Goal: Task Accomplishment & Management: Manage account settings

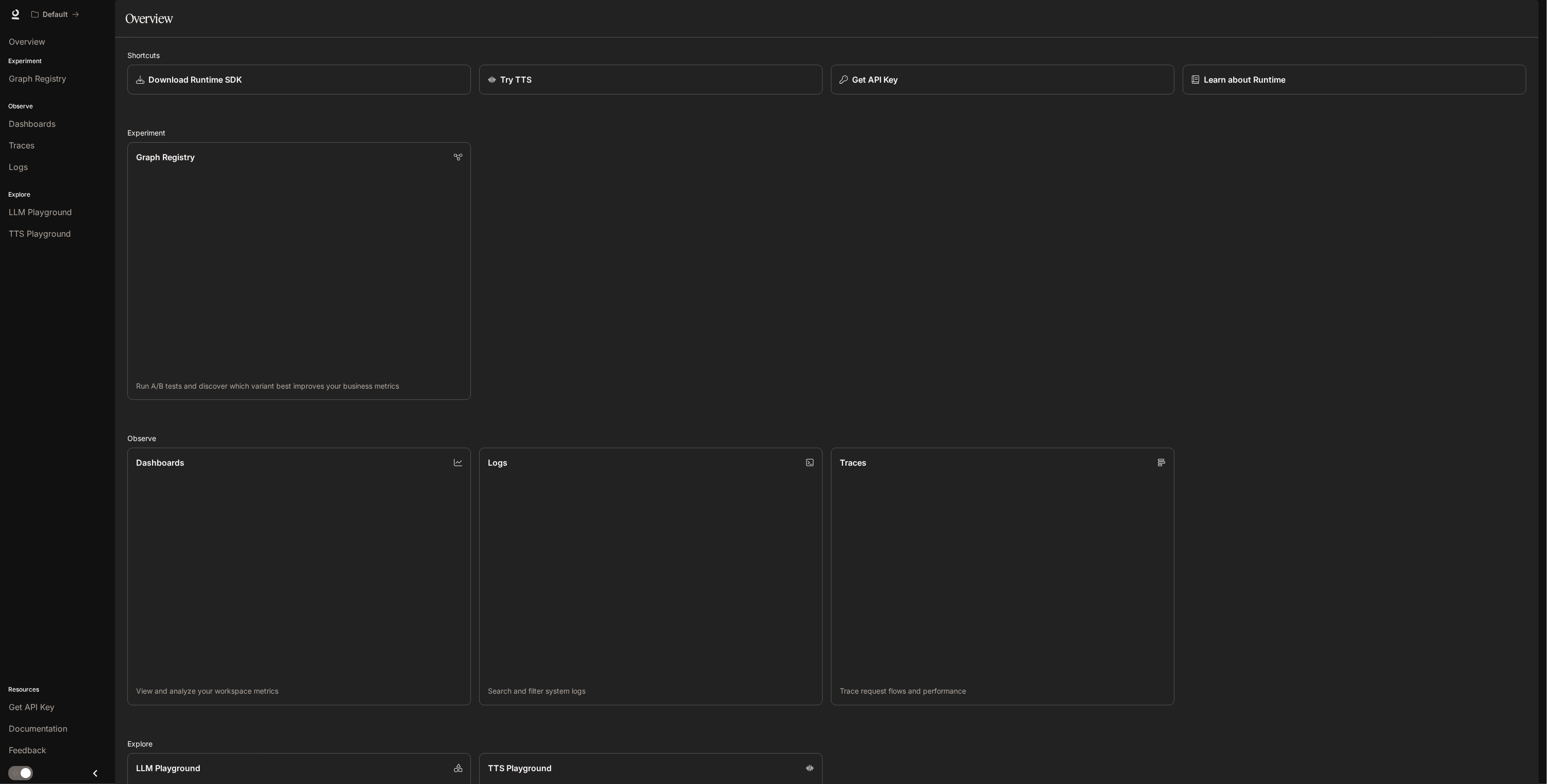
scroll to position [272, 0]
click at [31, 121] on span "Dashboards" at bounding box center [32, 124] width 47 height 13
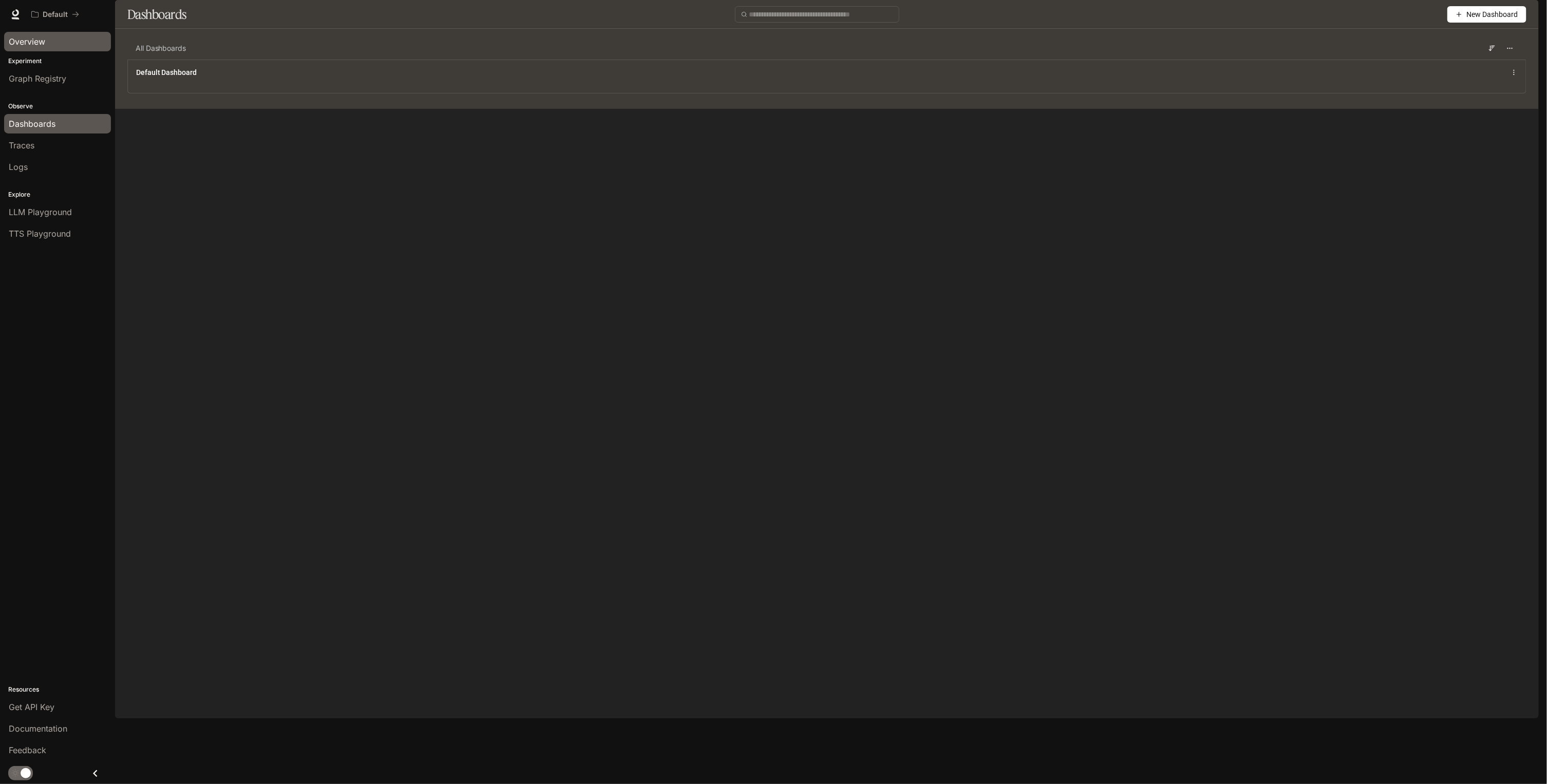
click at [42, 45] on span "Overview" at bounding box center [26, 42] width 36 height 13
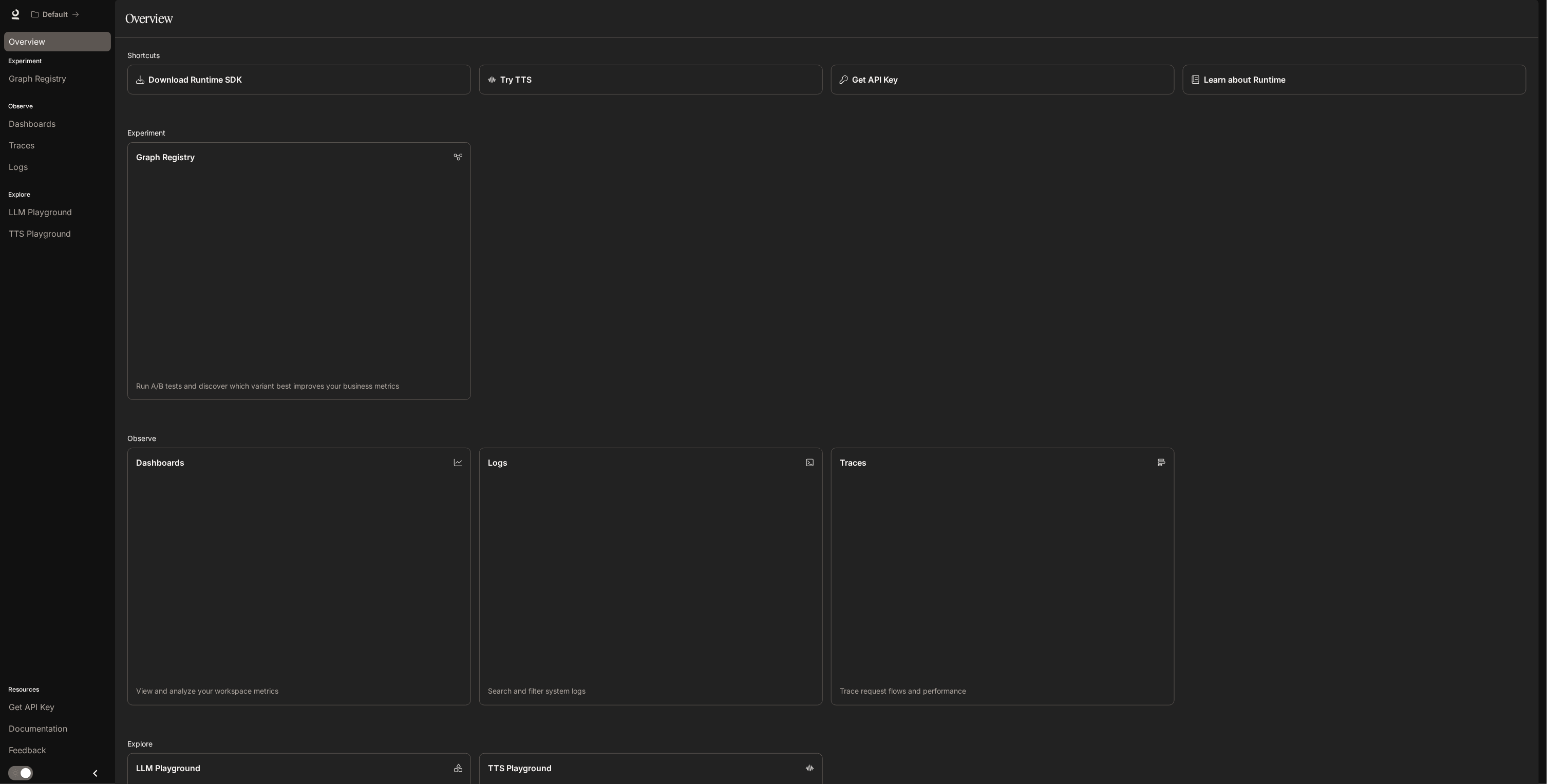
click at [1521, 11] on img "button" at bounding box center [1525, 15] width 15 height 15
click at [1364, 20] on div at bounding box center [773, 392] width 1547 height 784
click at [1470, 15] on span "Documentation" at bounding box center [1477, 14] width 51 height 13
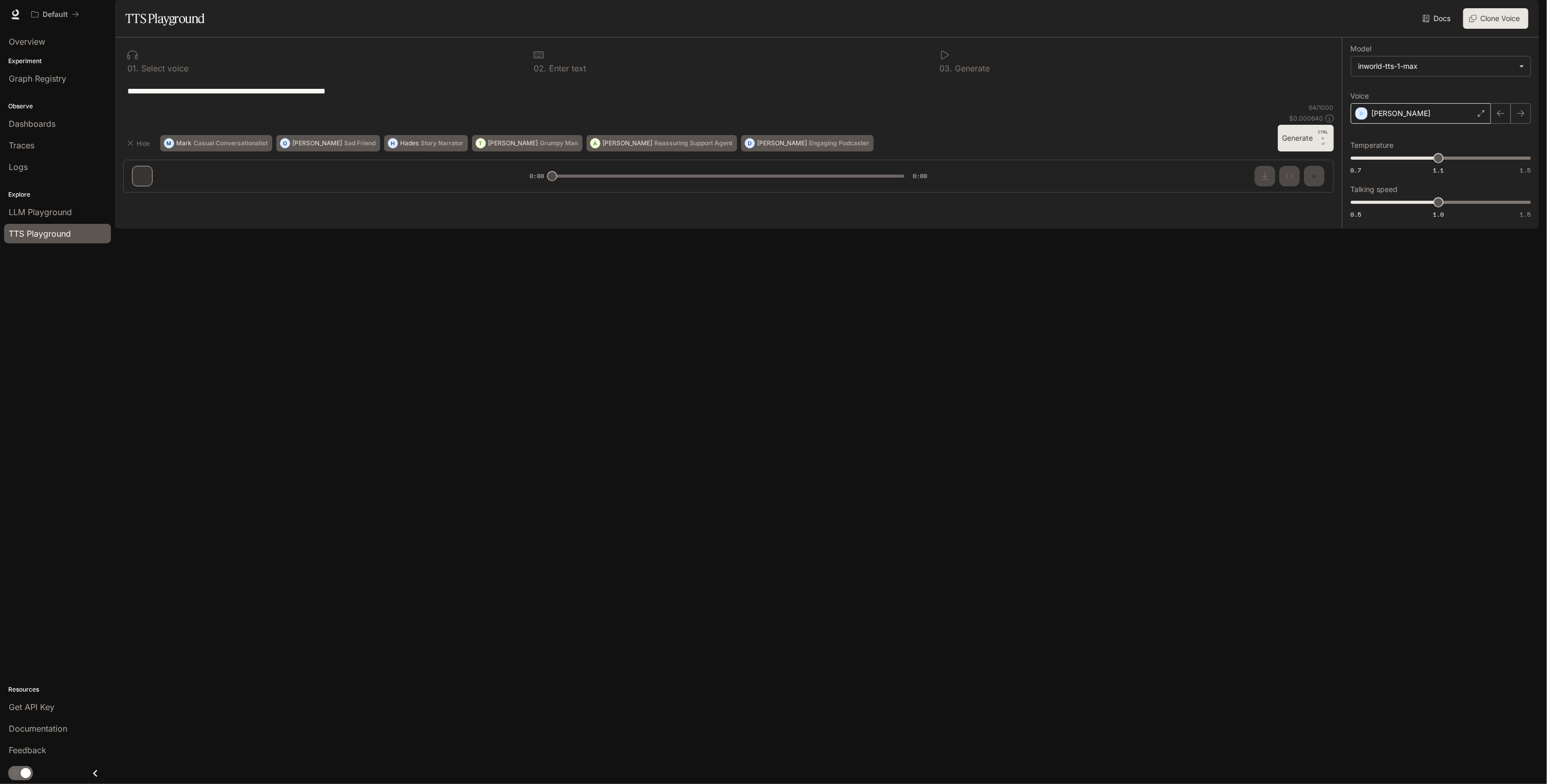
click at [1446, 124] on div "Dennis" at bounding box center [1421, 113] width 140 height 20
click at [1446, 141] on body "**********" at bounding box center [773, 392] width 1547 height 784
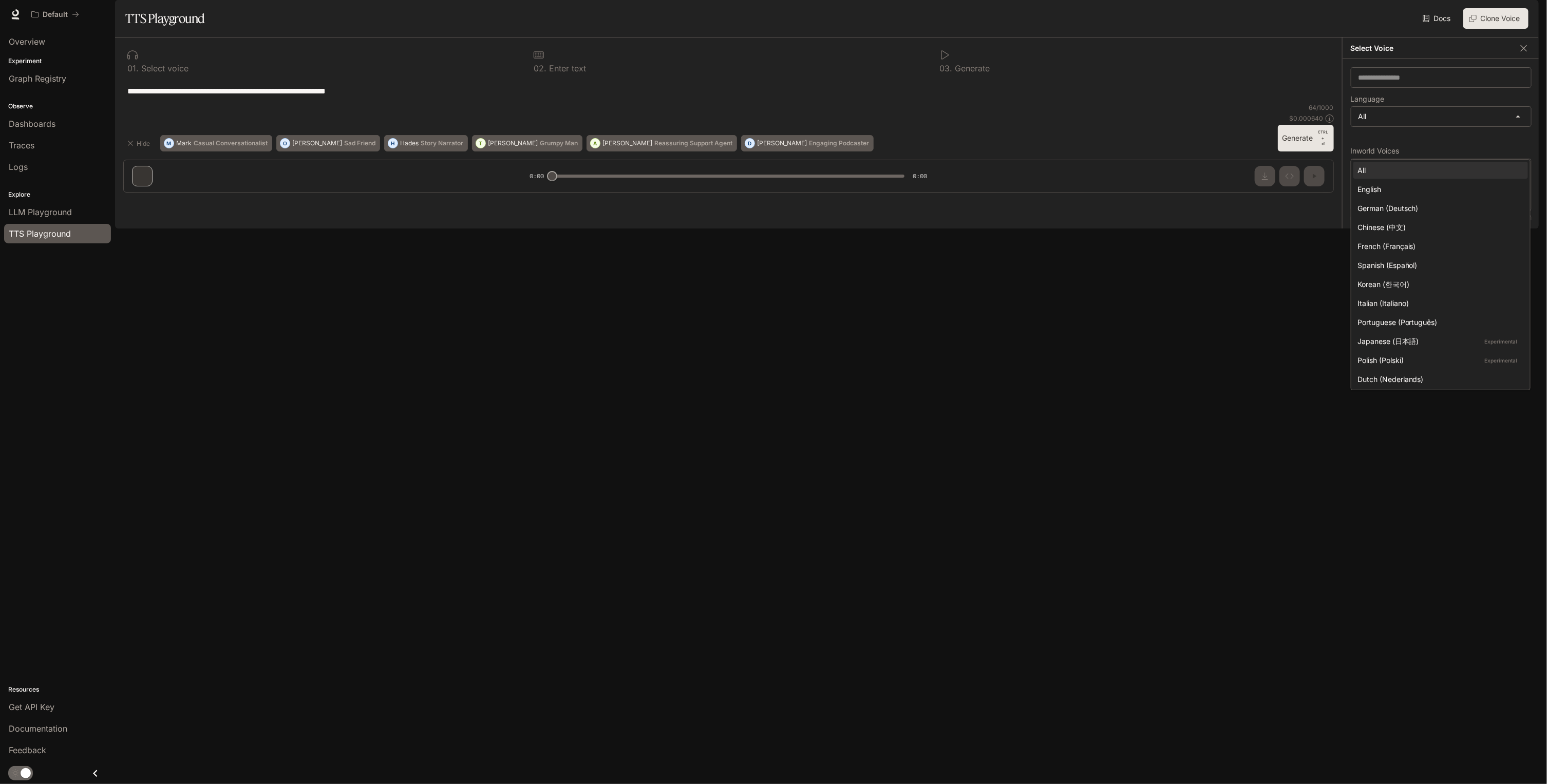
click at [1446, 141] on div at bounding box center [773, 392] width 1547 height 784
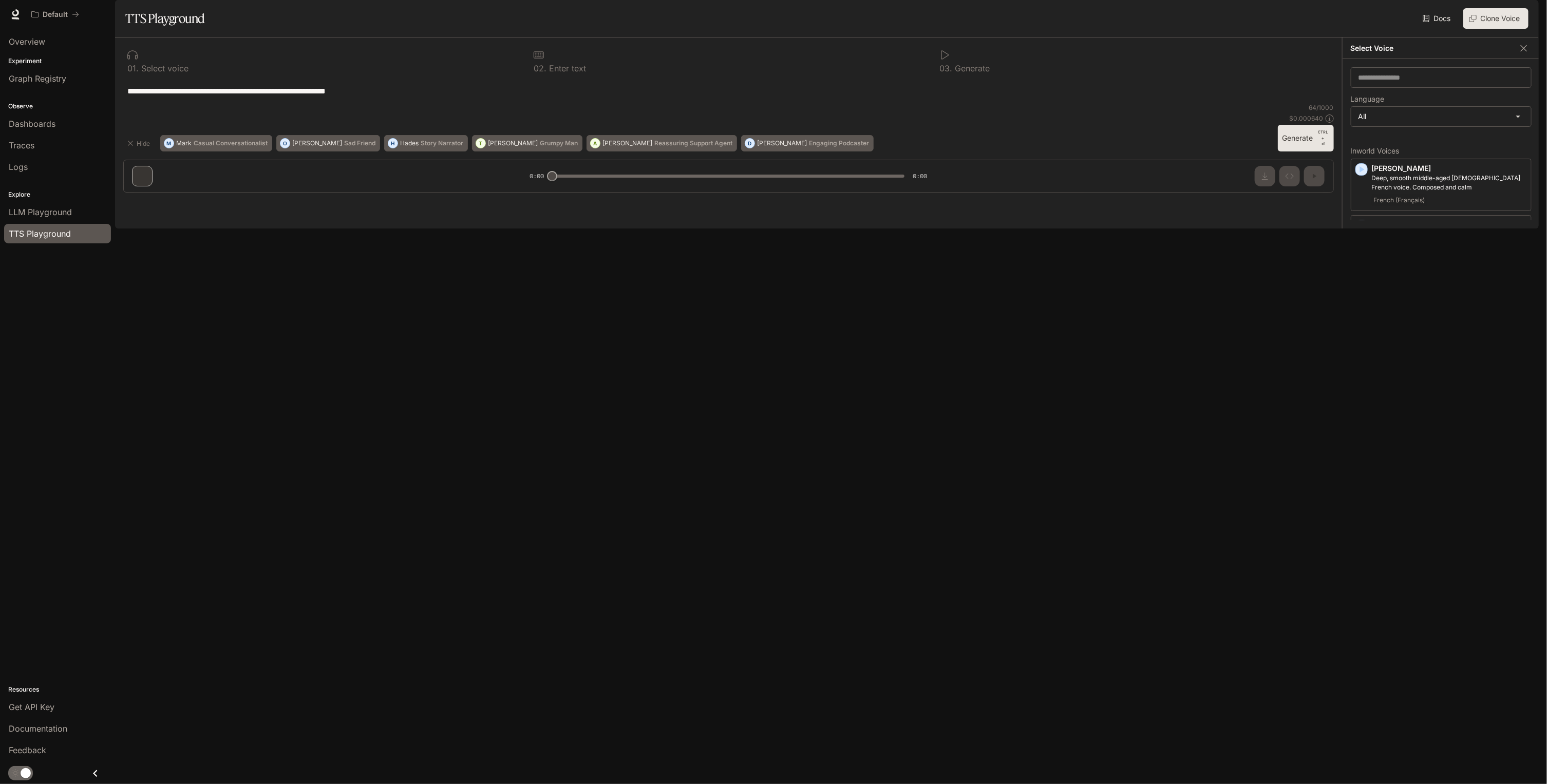
click at [1390, 28] on div "Default Documentation Documentation" at bounding box center [773, 14] width 1547 height 28
click at [125, 151] on button "Hide" at bounding box center [140, 143] width 33 height 17
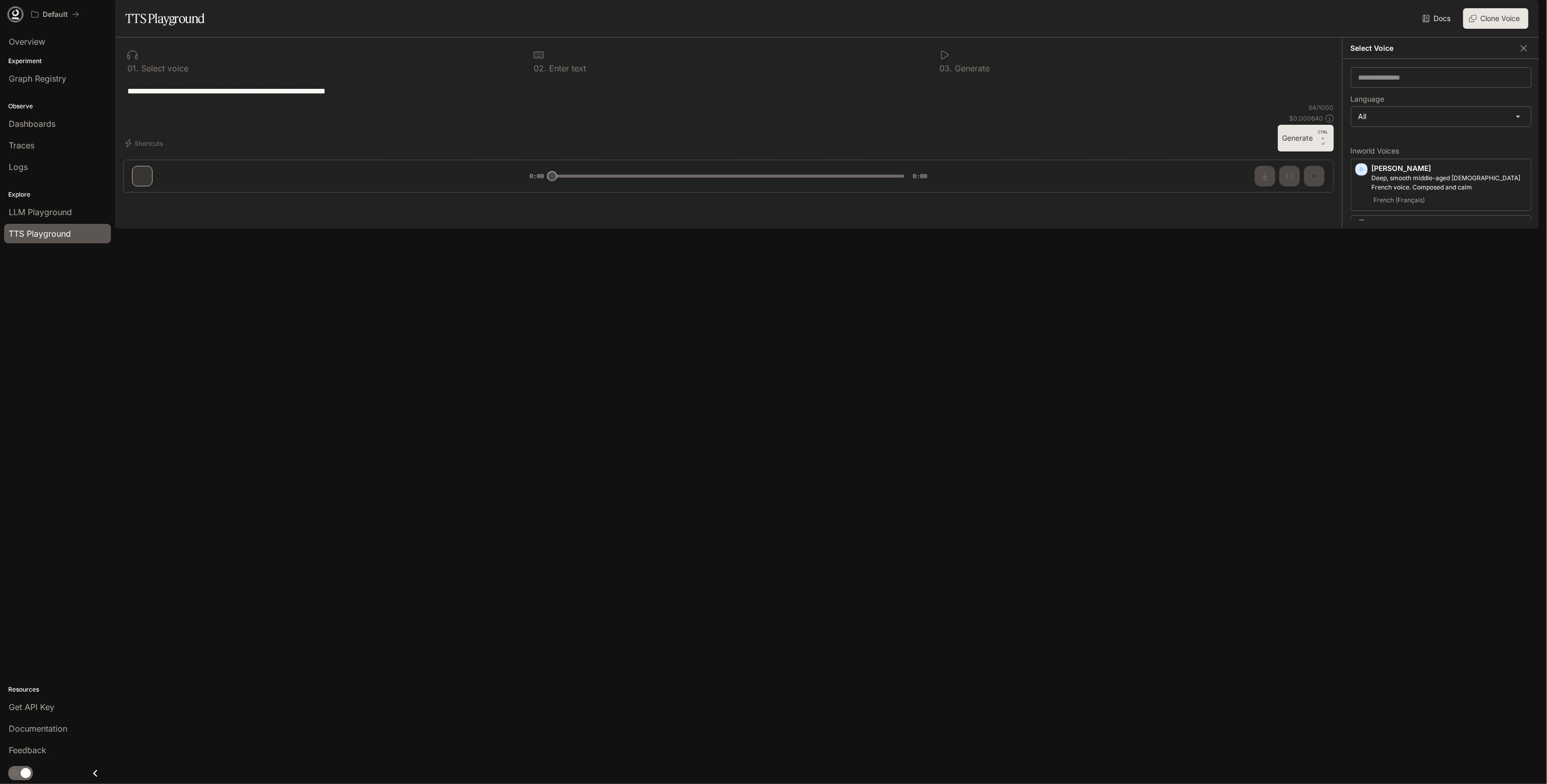
click at [11, 17] on icon at bounding box center [16, 15] width 11 height 11
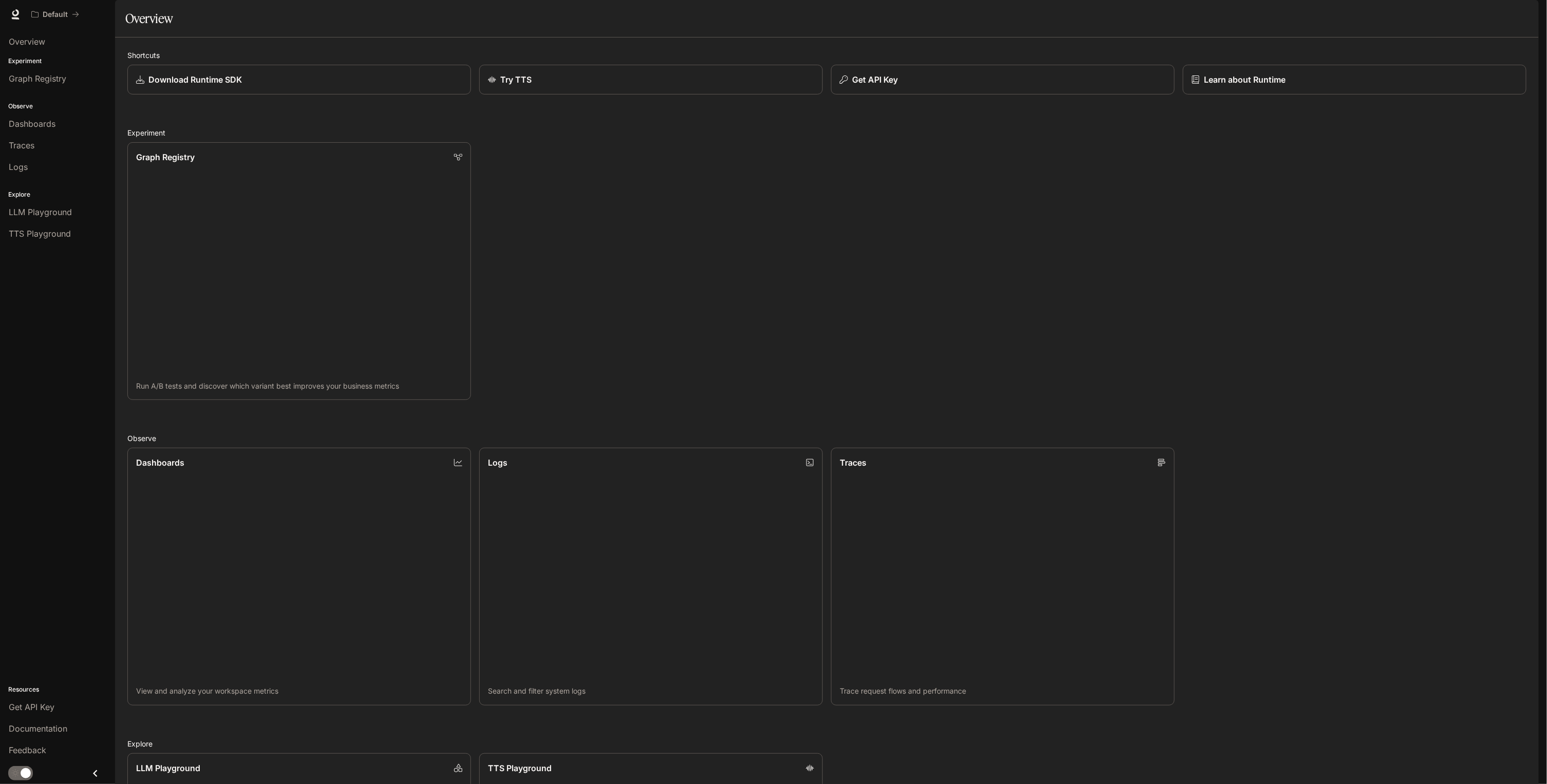
click at [1522, 12] on img "button" at bounding box center [1525, 15] width 15 height 15
click at [1425, 177] on span "Sign out" at bounding box center [1459, 180] width 134 height 11
click at [1526, 11] on img "button" at bounding box center [1525, 15] width 15 height 15
click at [1456, 176] on span "Sign out" at bounding box center [1459, 180] width 134 height 11
